Goal: Navigation & Orientation: Find specific page/section

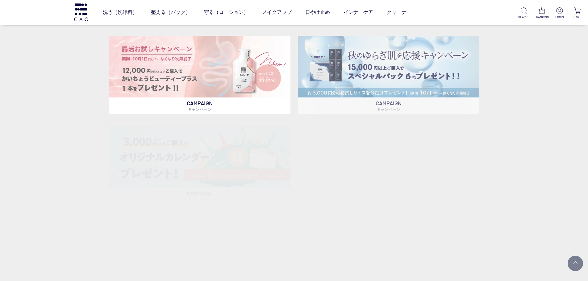
scroll to position [216, 0]
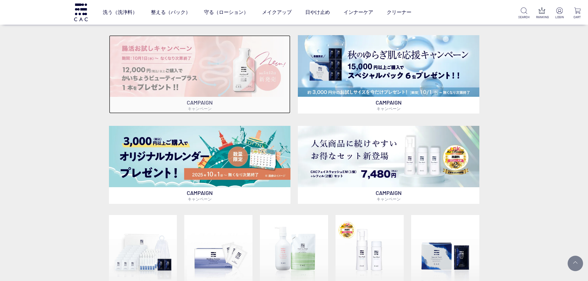
click at [273, 104] on p "CAMPAIGN キャンペーン" at bounding box center [200, 105] width 182 height 17
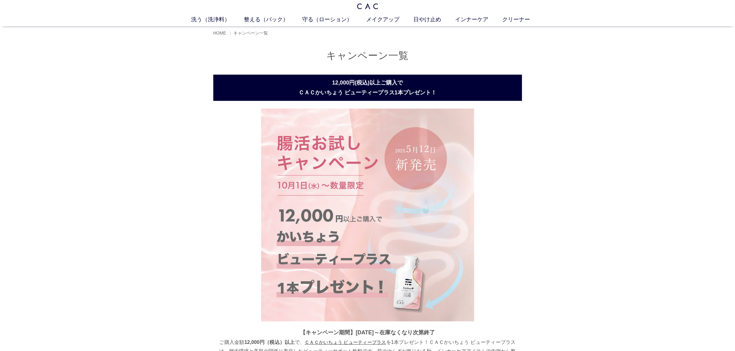
scroll to position [23, 0]
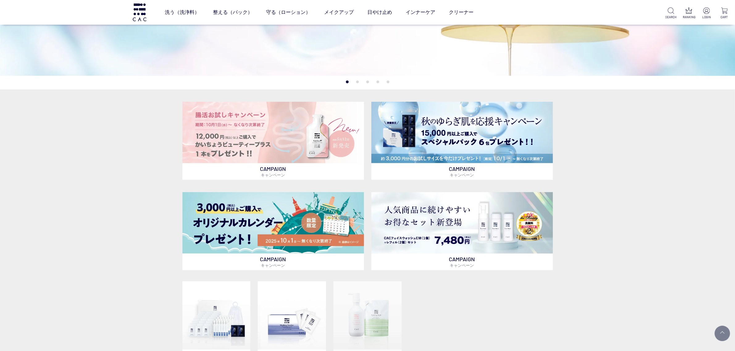
scroll to position [189, 0]
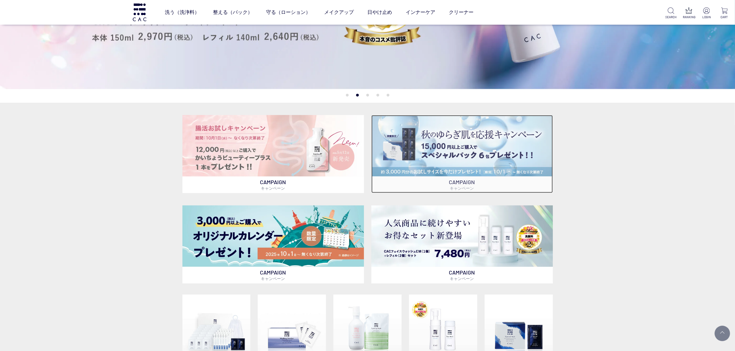
click at [486, 161] on img at bounding box center [462, 145] width 182 height 61
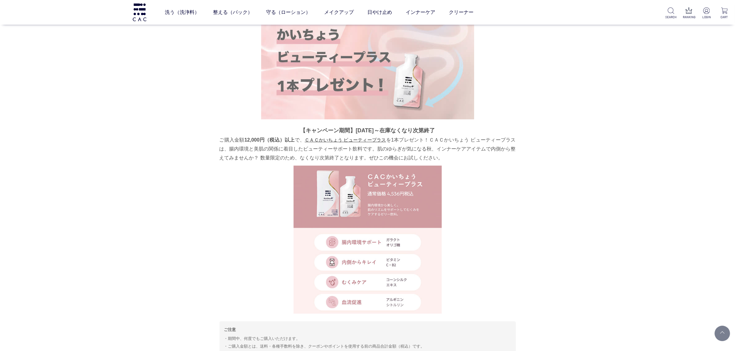
scroll to position [174, 0]
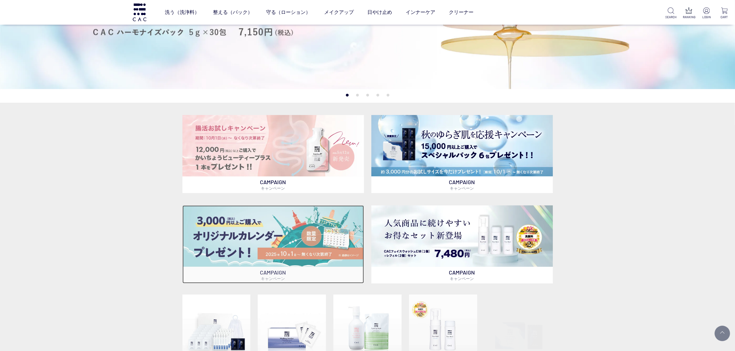
click at [269, 232] on img at bounding box center [273, 236] width 182 height 61
